Goal: Transaction & Acquisition: Purchase product/service

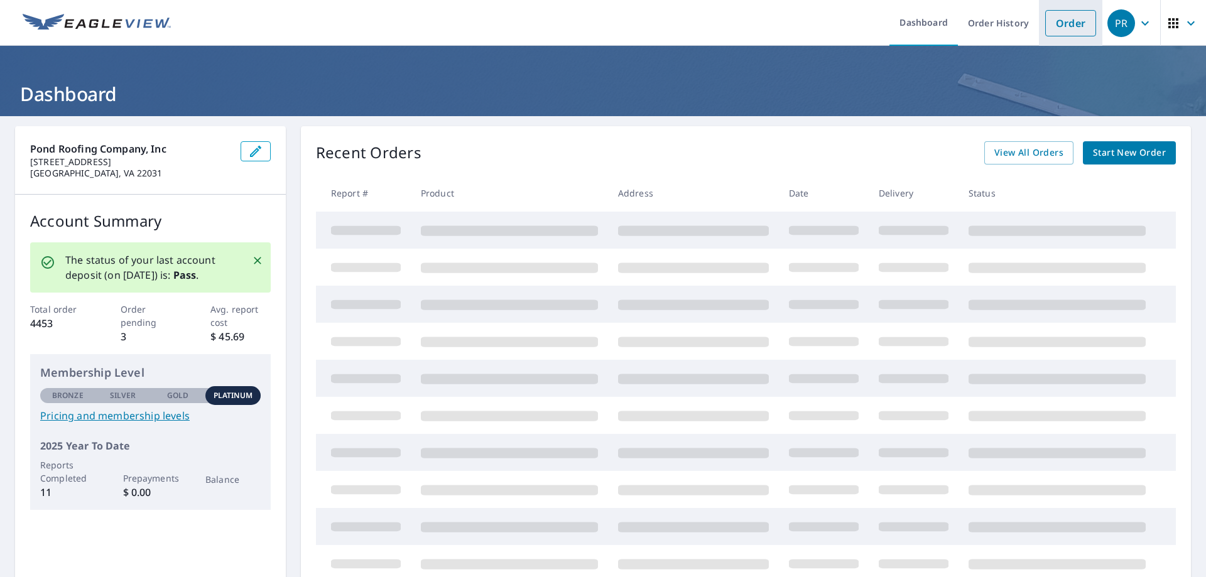
click at [1057, 19] on link "Order" at bounding box center [1071, 23] width 51 height 26
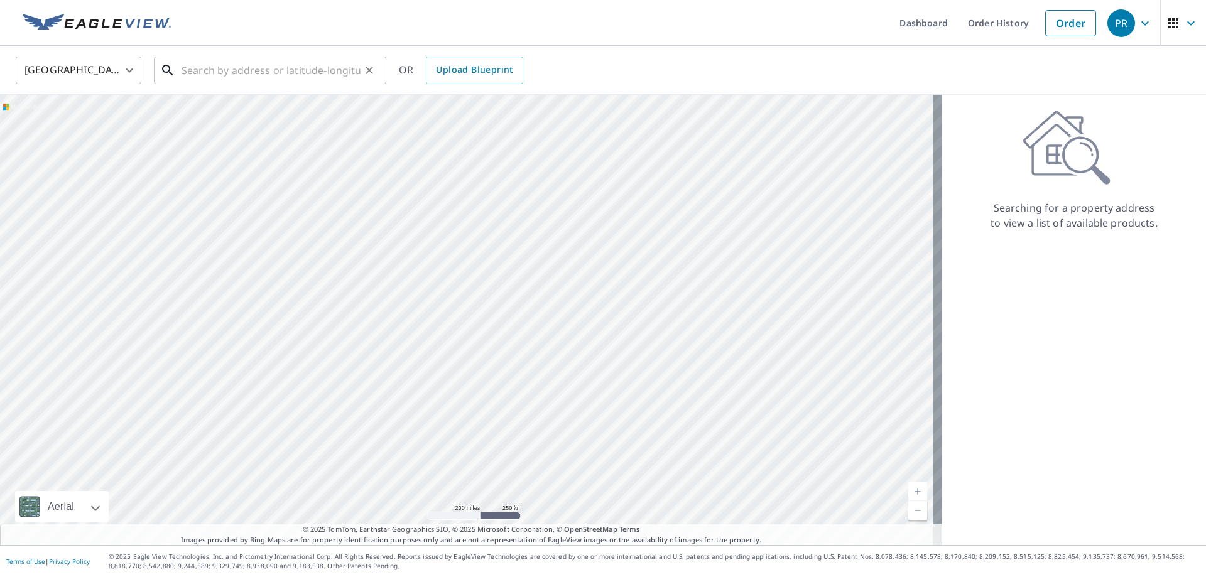
click at [271, 75] on input "text" at bounding box center [271, 70] width 179 height 35
paste input "[STREET_ADDRESS][PERSON_NAME]"
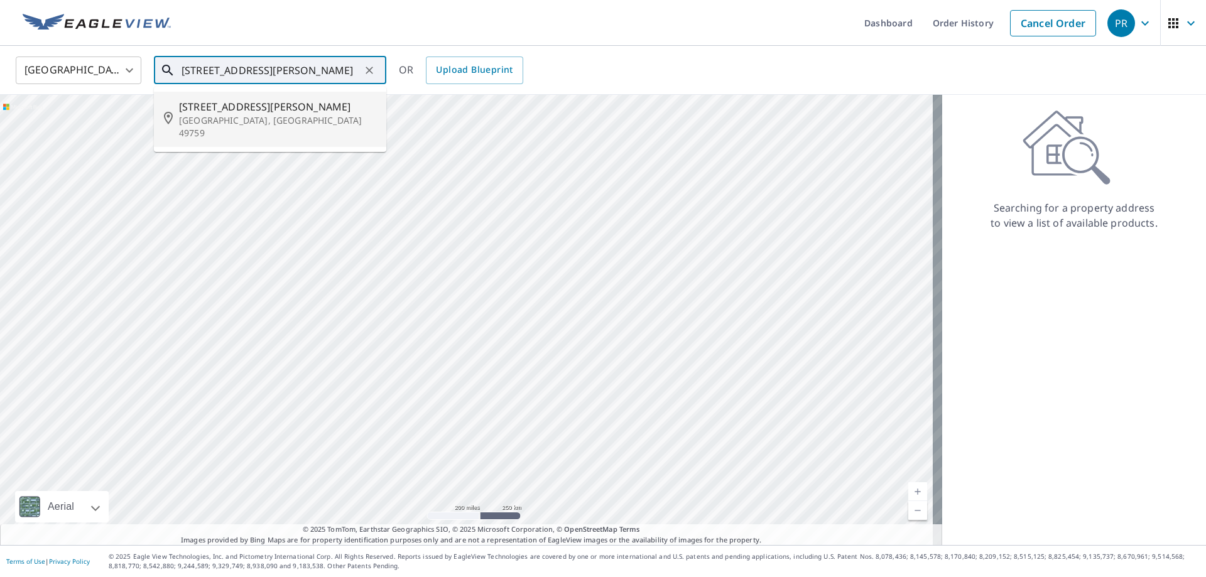
drag, startPoint x: 347, startPoint y: 110, endPoint x: 344, endPoint y: 72, distance: 37.9
click at [344, 72] on div "[STREET_ADDRESS][PERSON_NAME] ​ [STREET_ADDRESS][PERSON_NAME]" at bounding box center [270, 71] width 232 height 28
click at [222, 72] on input "[STREET_ADDRESS][PERSON_NAME]" at bounding box center [271, 70] width 179 height 35
click at [278, 63] on input "[STREET_ADDRESS][PERSON_NAME]" at bounding box center [271, 70] width 179 height 35
click at [215, 73] on input "[STREET_ADDRESS][PERSON_NAME]" at bounding box center [271, 70] width 179 height 35
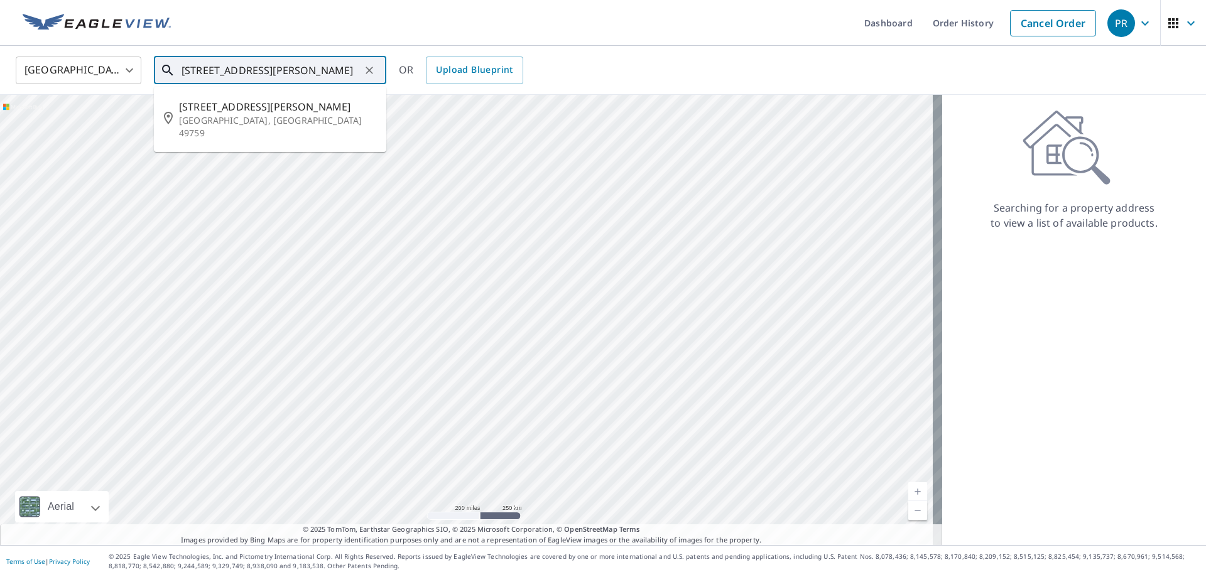
drag, startPoint x: 295, startPoint y: 58, endPoint x: 290, endPoint y: 68, distance: 12.1
click at [295, 60] on input "[STREET_ADDRESS][PERSON_NAME]" at bounding box center [271, 70] width 179 height 35
click at [281, 137] on ul "[STREET_ADDRESS][PERSON_NAME]" at bounding box center [270, 113] width 232 height 53
click at [287, 116] on p "[GEOGRAPHIC_DATA]" at bounding box center [277, 120] width 197 height 13
type input "[STREET_ADDRESS][PERSON_NAME]"
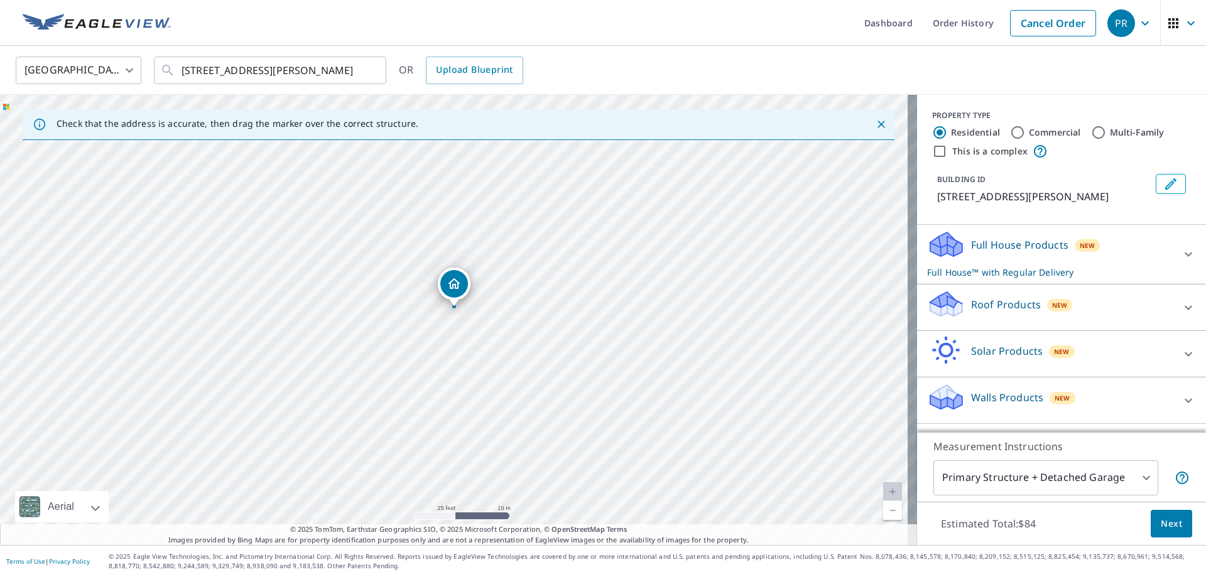
drag, startPoint x: 471, startPoint y: 331, endPoint x: 481, endPoint y: 135, distance: 196.3
click at [481, 135] on div "Check that the address is accurate, then drag the marker over the correct struc…" at bounding box center [458, 320] width 917 height 451
